Goal: Complete application form

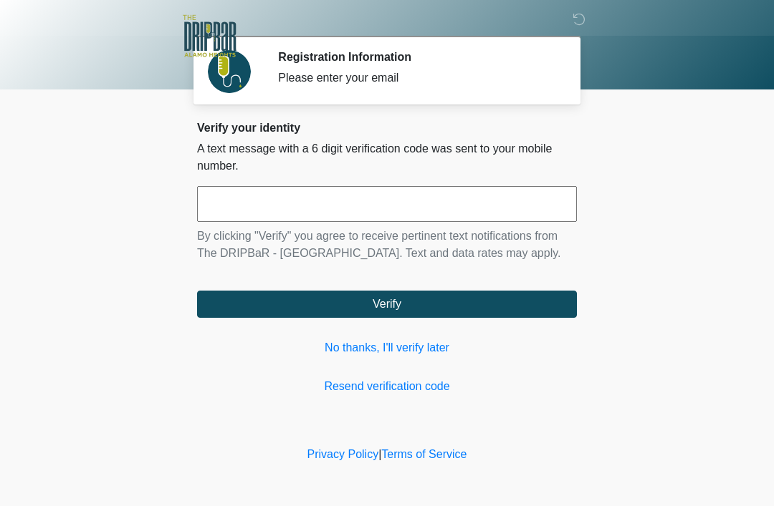
click at [375, 214] on input "text" at bounding box center [387, 204] width 380 height 36
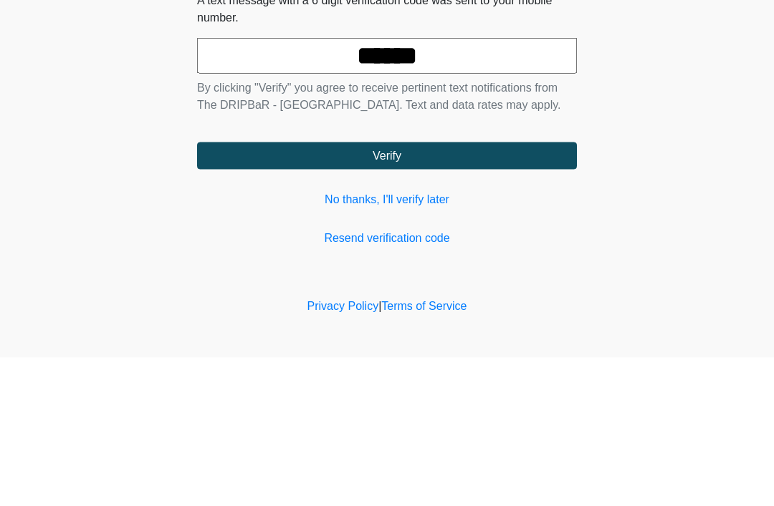
type input "******"
click at [500, 291] on button "Verify" at bounding box center [387, 304] width 380 height 27
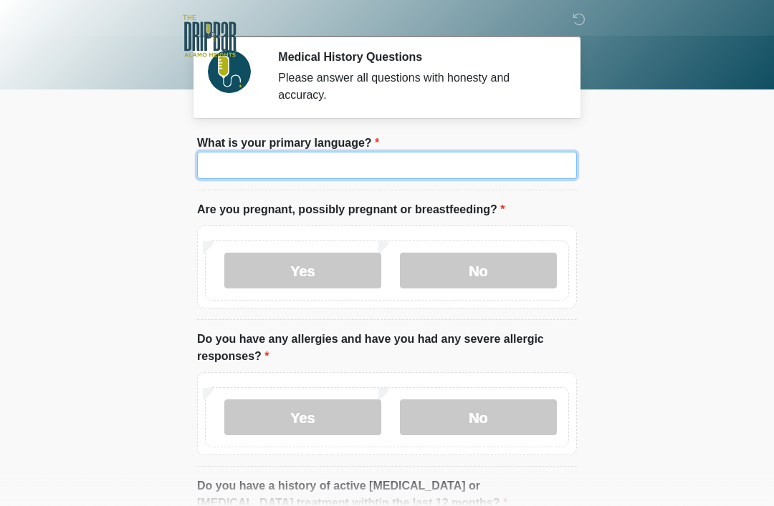
click at [436, 168] on input "What is your primary language?" at bounding box center [387, 165] width 380 height 27
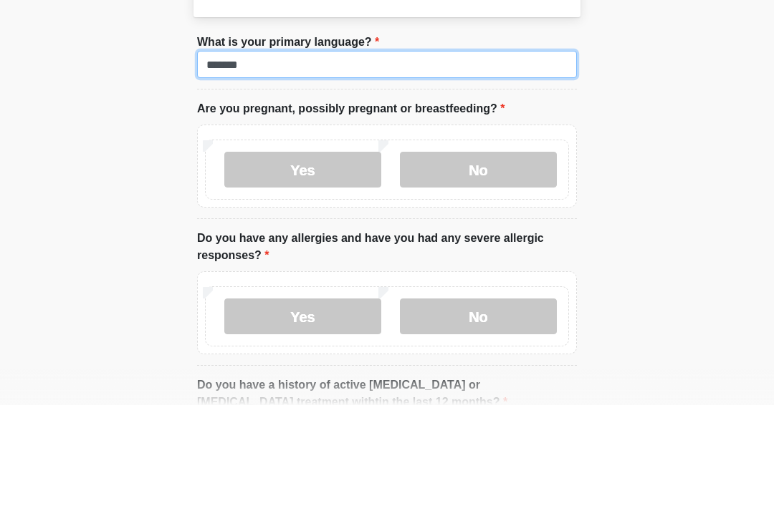
type input "*******"
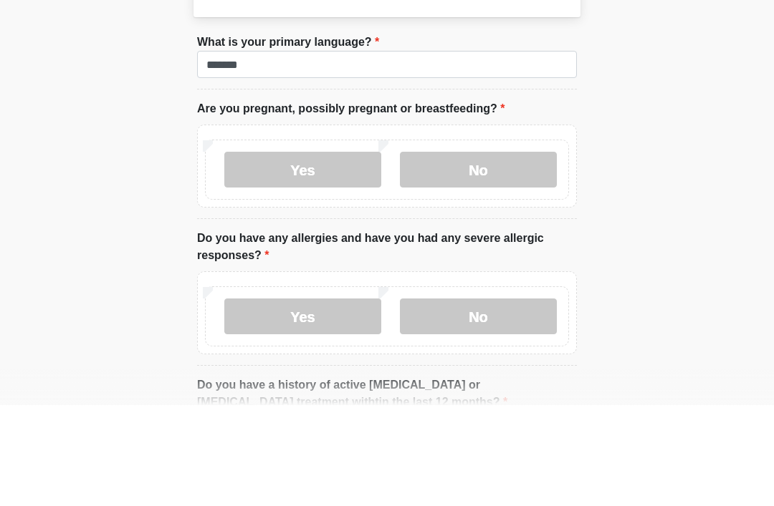
click at [499, 253] on label "No" at bounding box center [478, 271] width 157 height 36
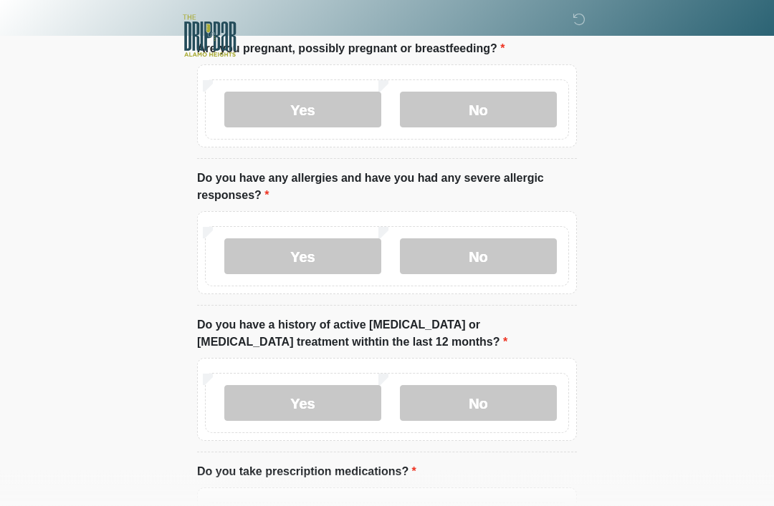
click at [511, 256] on label "No" at bounding box center [478, 257] width 157 height 36
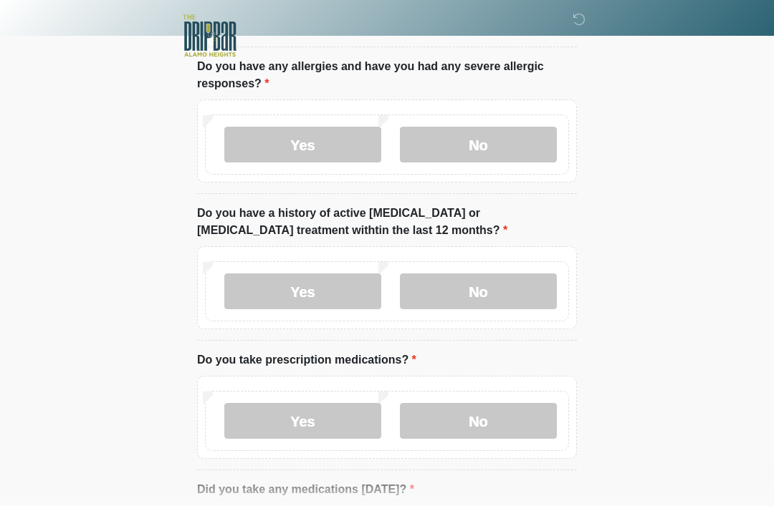
click at [525, 292] on label "No" at bounding box center [478, 292] width 157 height 36
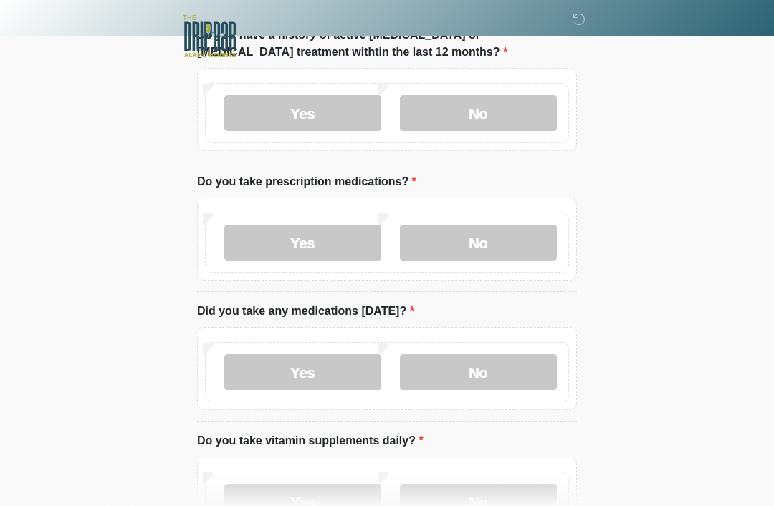
scroll to position [451, 0]
click at [501, 254] on label "No" at bounding box center [478, 244] width 157 height 36
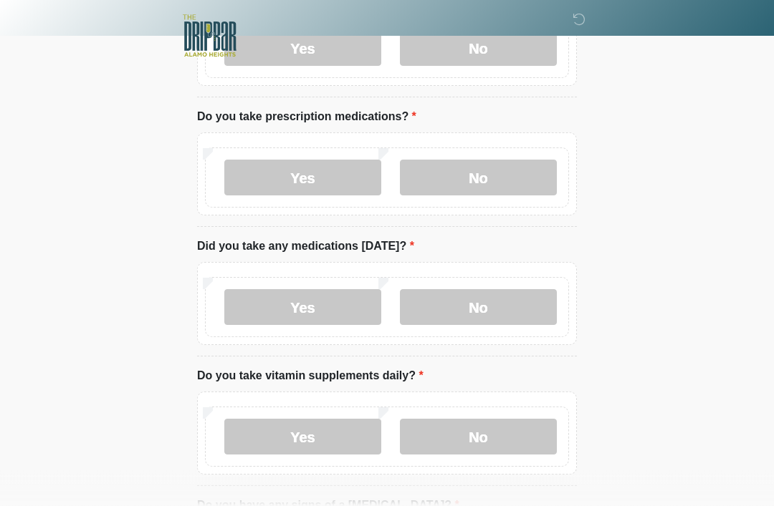
scroll to position [516, 0]
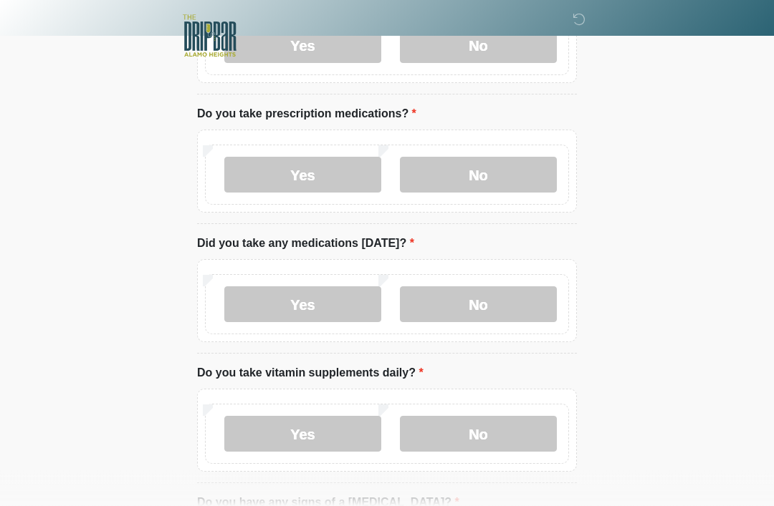
click at [337, 307] on label "Yes" at bounding box center [302, 305] width 157 height 36
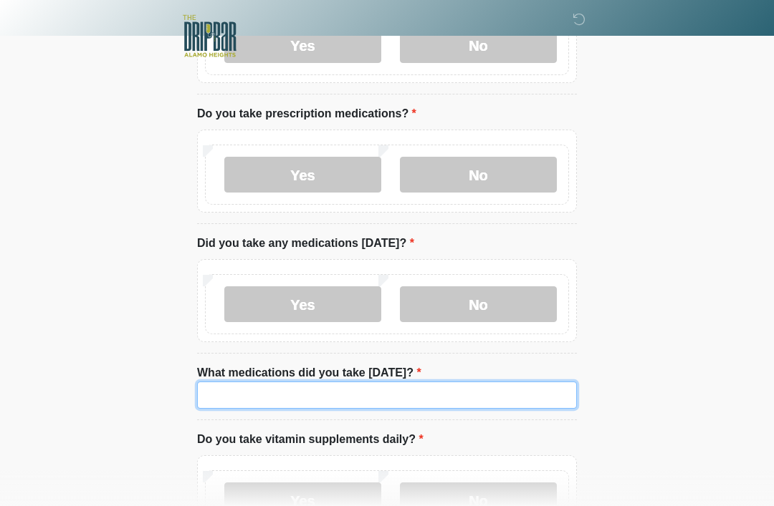
click at [473, 394] on input "What medications did you take [DATE]?" at bounding box center [387, 395] width 380 height 27
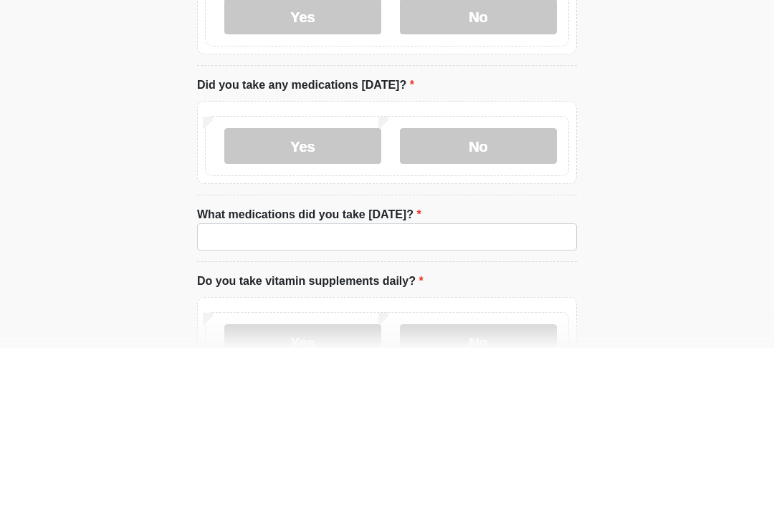
click at [514, 287] on label "No" at bounding box center [478, 305] width 157 height 36
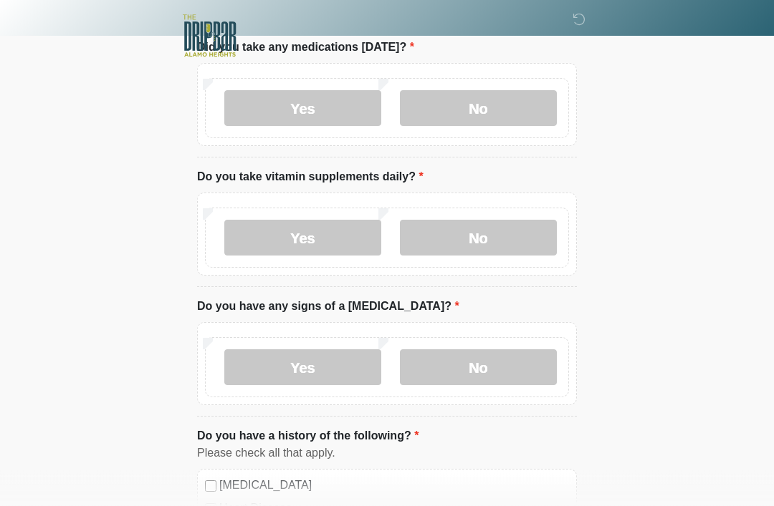
scroll to position [716, 0]
click at [341, 248] on label "Yes" at bounding box center [302, 237] width 157 height 36
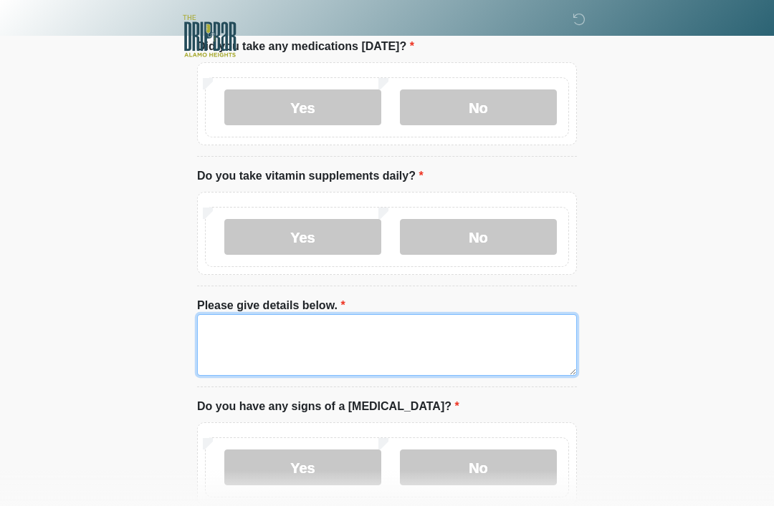
click at [377, 332] on textarea "Please give details below." at bounding box center [387, 345] width 380 height 62
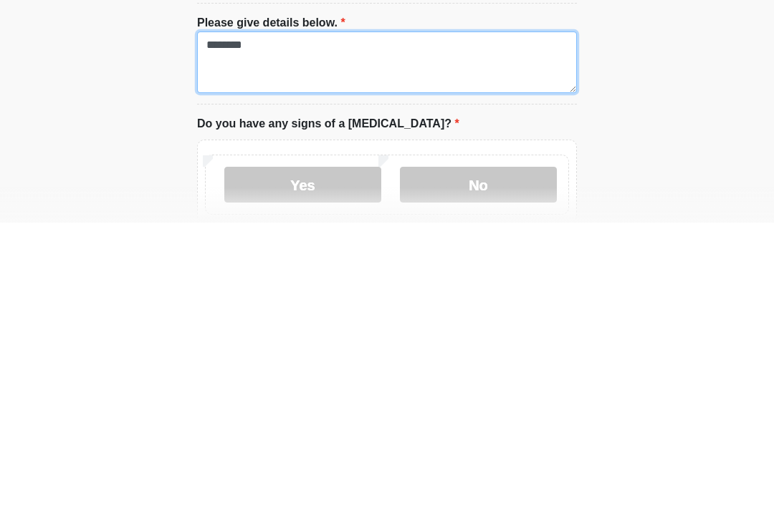
type textarea "********"
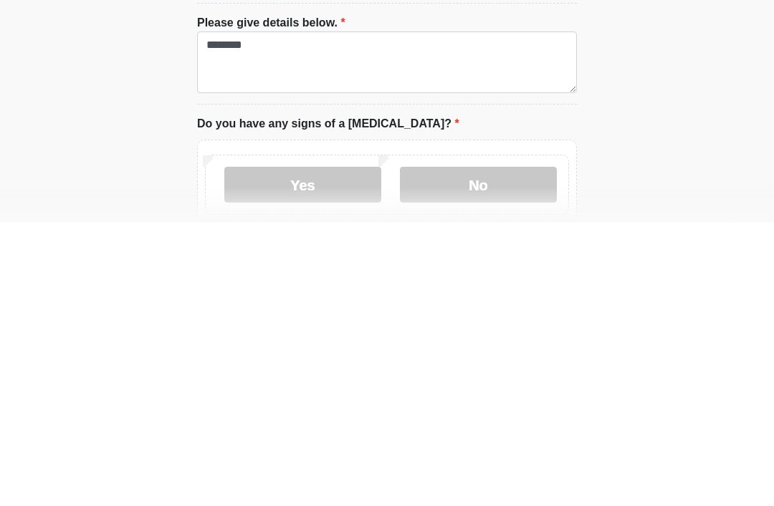
click at [509, 451] on label "No" at bounding box center [478, 469] width 157 height 36
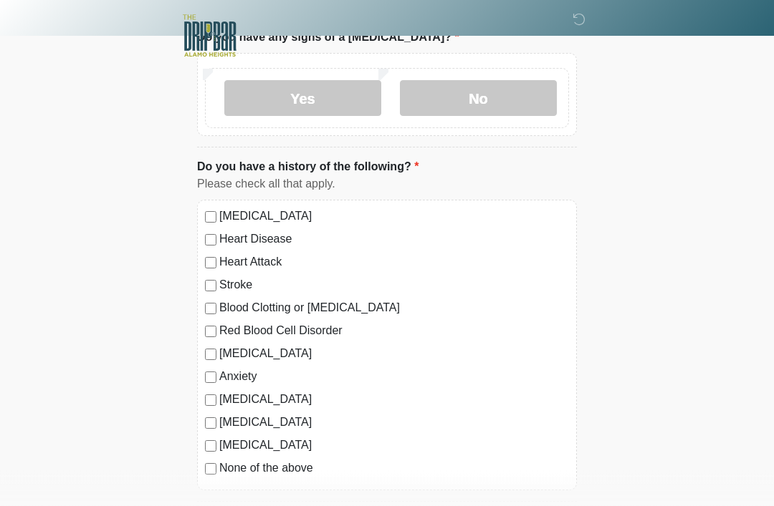
scroll to position [1086, 0]
click at [287, 468] on label "None of the above" at bounding box center [394, 468] width 350 height 17
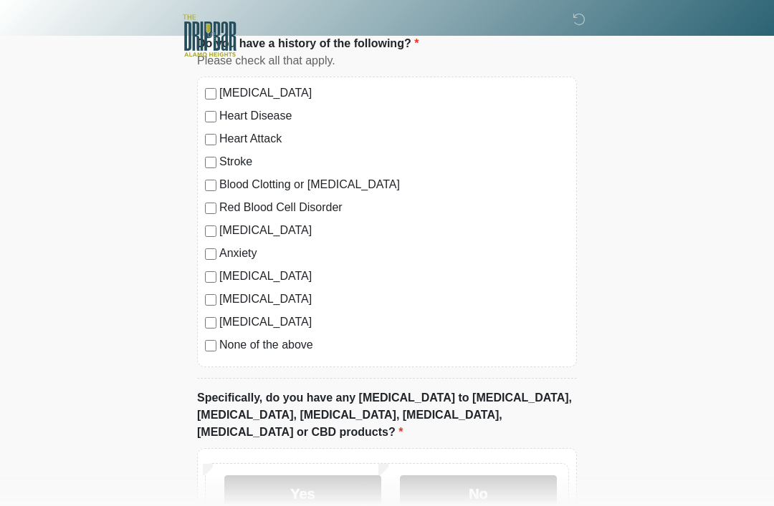
scroll to position [1212, 0]
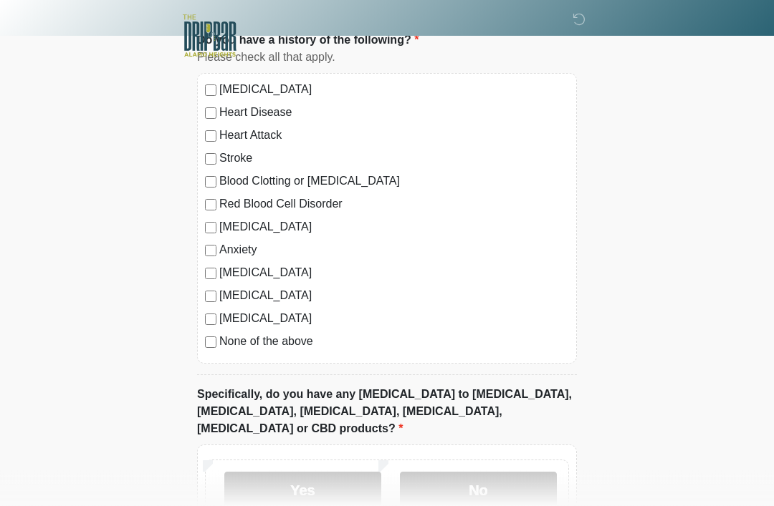
click at [501, 473] on label "No" at bounding box center [478, 491] width 157 height 36
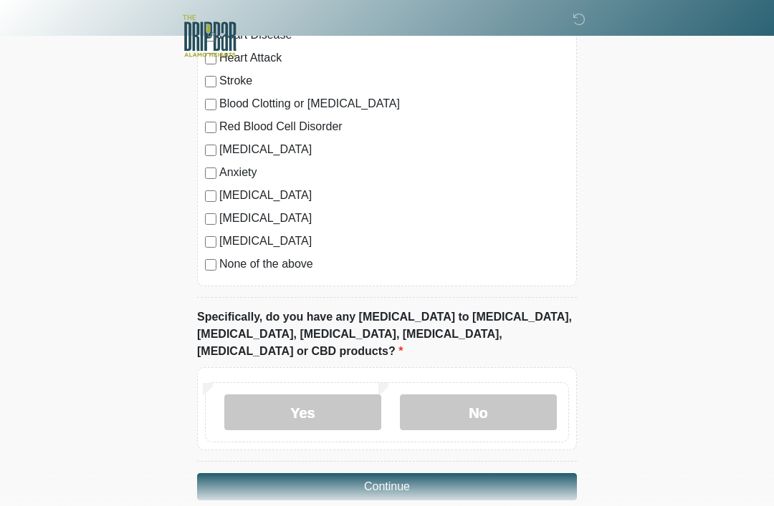
scroll to position [1295, 0]
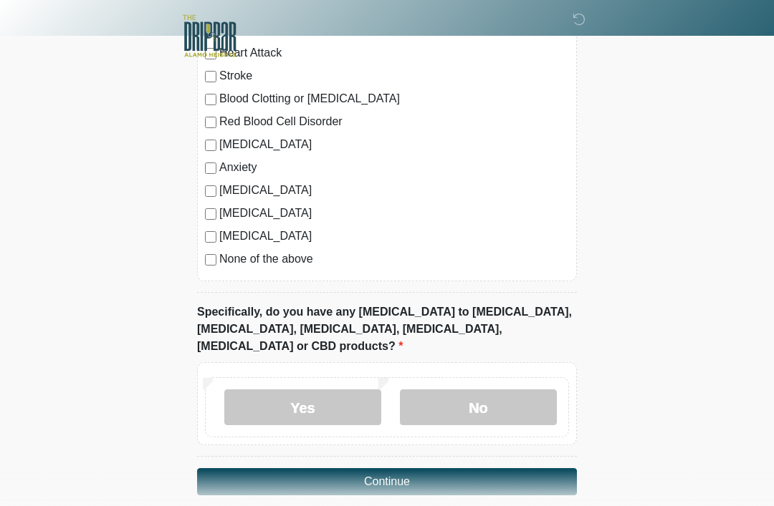
click at [496, 469] on button "Continue" at bounding box center [387, 482] width 380 height 27
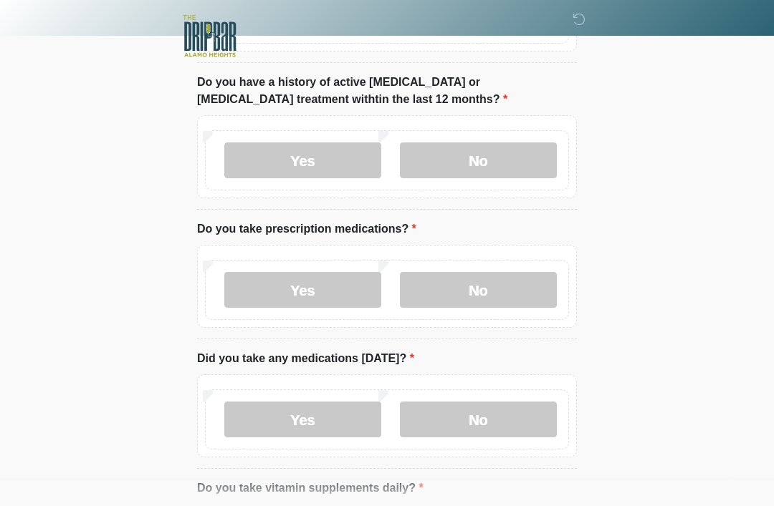
scroll to position [0, 0]
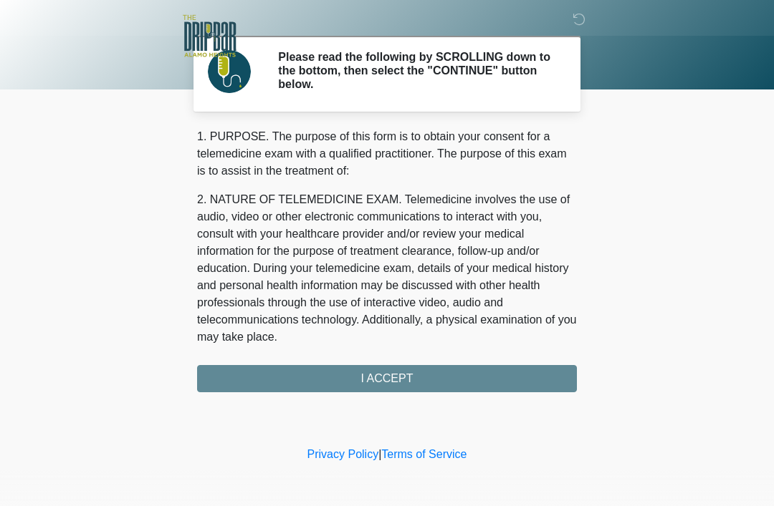
click at [501, 402] on div "‎ ‎ ‎ Please read the following by SCROLLING down to the bottom, then select th…" at bounding box center [387, 221] width 430 height 415
click at [495, 374] on div "1. PURPOSE. The purpose of this form is to obtain your consent for a telemedici…" at bounding box center [387, 260] width 380 height 264
click at [419, 378] on div "1. PURPOSE. The purpose of this form is to obtain your consent for a telemedici…" at bounding box center [387, 260] width 380 height 264
click at [415, 369] on div "1. PURPOSE. The purpose of this form is to obtain your consent for a telemedici…" at bounding box center [387, 260] width 380 height 264
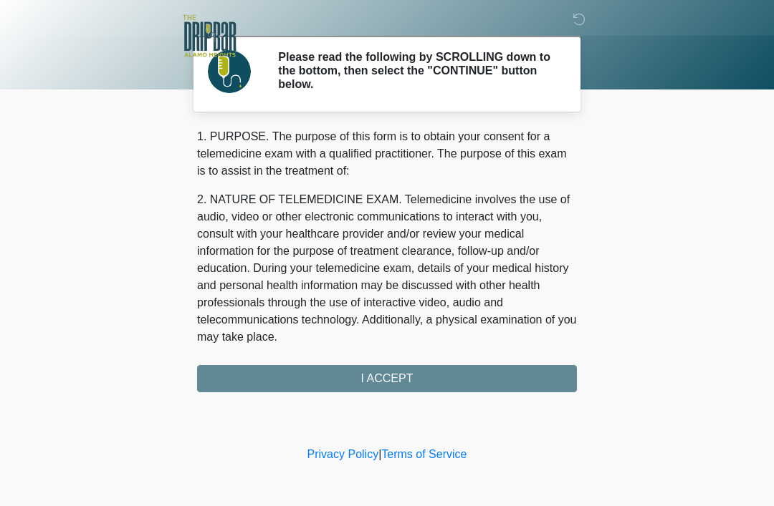
click at [476, 380] on div "1. PURPOSE. The purpose of this form is to obtain your consent for a telemedici…" at bounding box center [387, 260] width 380 height 264
click at [423, 375] on div "1. PURPOSE. The purpose of this form is to obtain your consent for a telemedici…" at bounding box center [387, 260] width 380 height 264
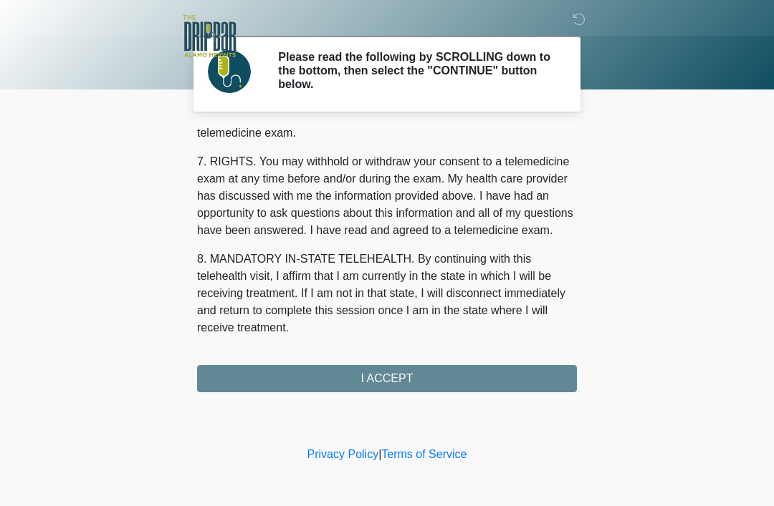
scroll to position [628, 0]
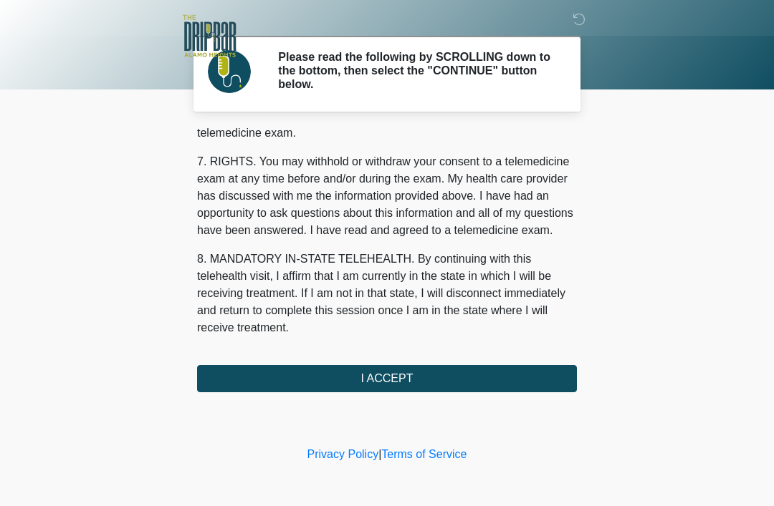
click at [488, 382] on button "I ACCEPT" at bounding box center [387, 378] width 380 height 27
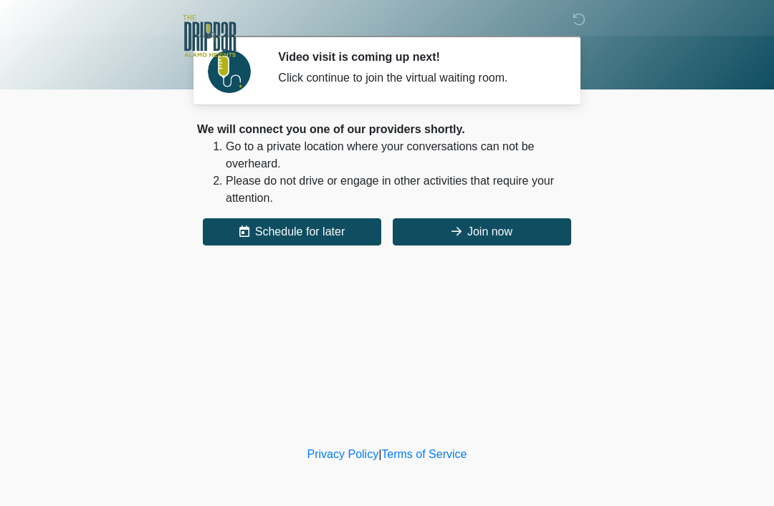
click at [543, 238] on button "Join now" at bounding box center [482, 231] width 178 height 27
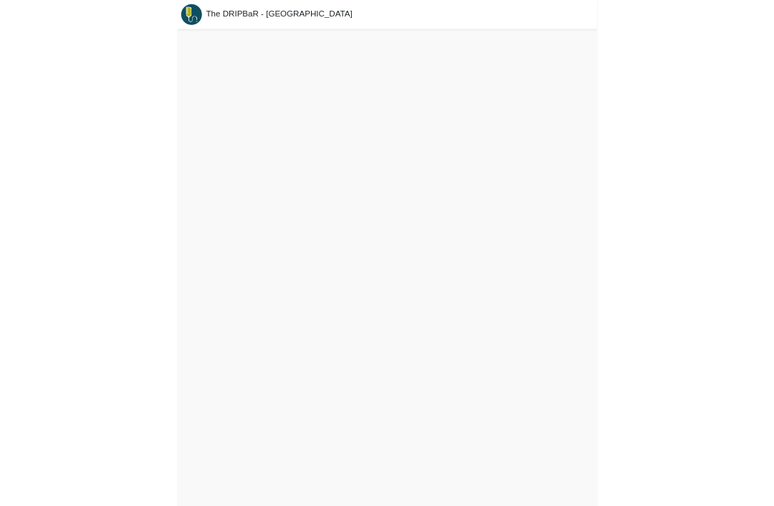
scroll to position [4, 0]
